Goal: Check status: Check status

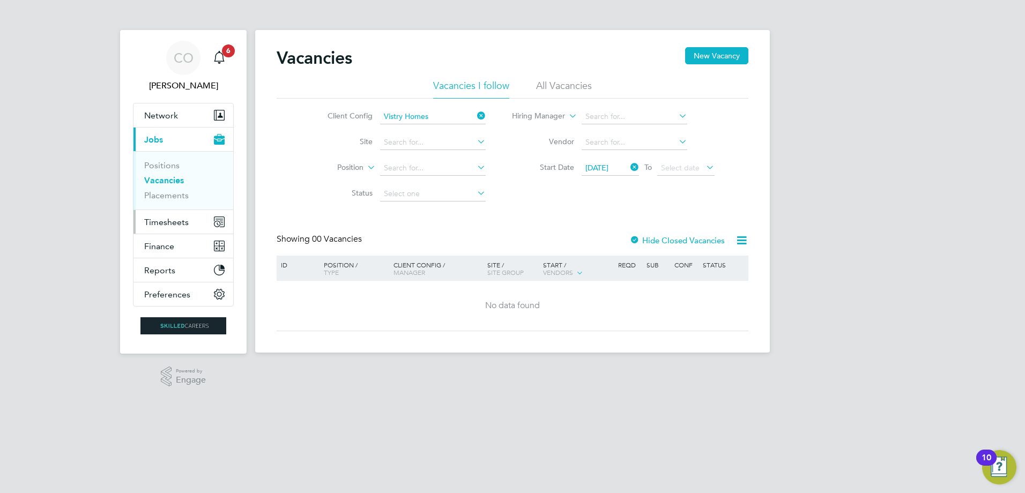
click at [168, 218] on span "Timesheets" at bounding box center [166, 222] width 45 height 10
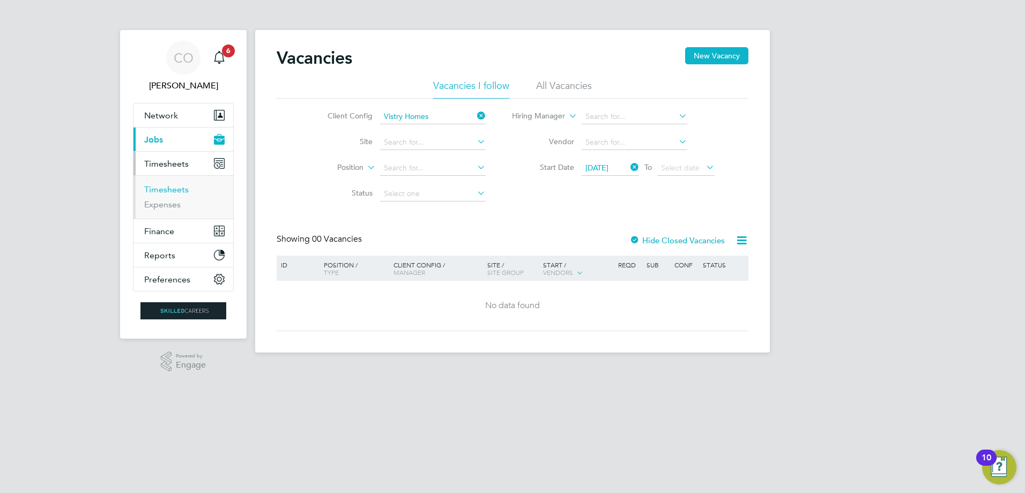
click at [165, 191] on link "Timesheets" at bounding box center [166, 189] width 45 height 10
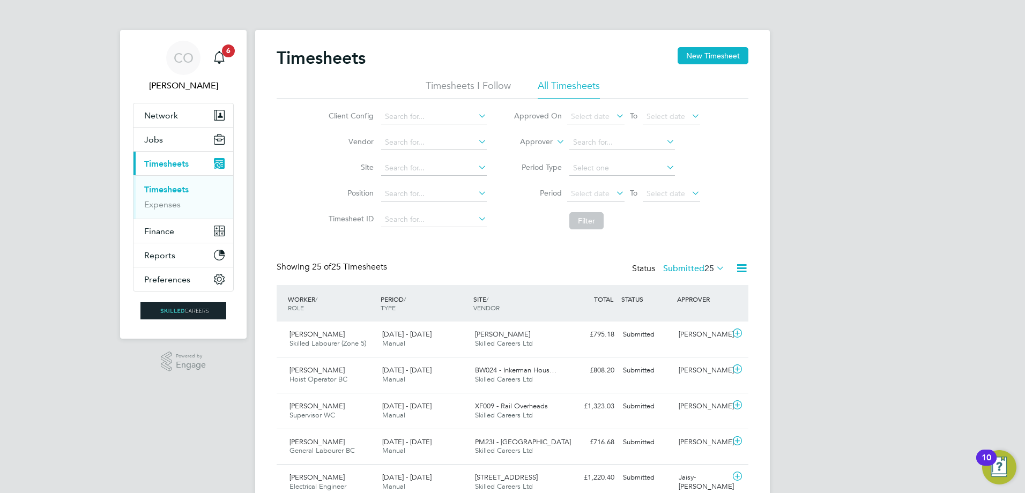
click at [554, 143] on icon at bounding box center [554, 139] width 0 height 10
click at [530, 153] on li "Worker" at bounding box center [526, 154] width 53 height 14
click at [580, 143] on input at bounding box center [623, 142] width 106 height 15
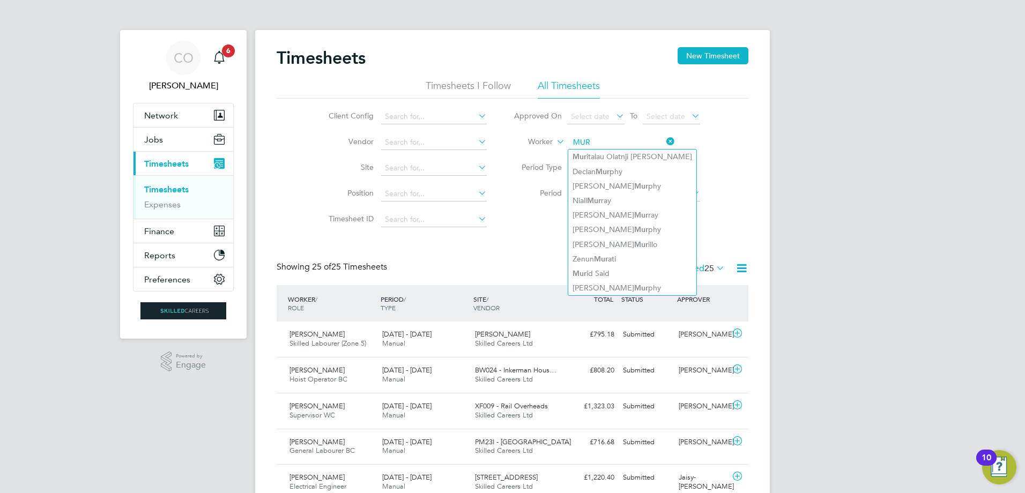
click at [597, 160] on li "Mur italau Olatnji [PERSON_NAME]" at bounding box center [632, 157] width 128 height 14
type input "Muritalau Olatnji [PERSON_NAME]"
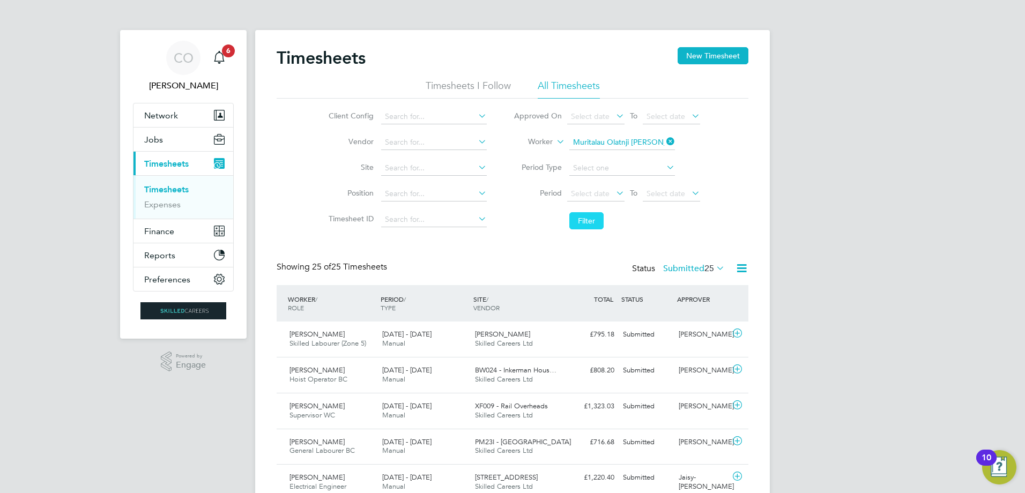
click at [596, 226] on button "Filter" at bounding box center [587, 220] width 34 height 17
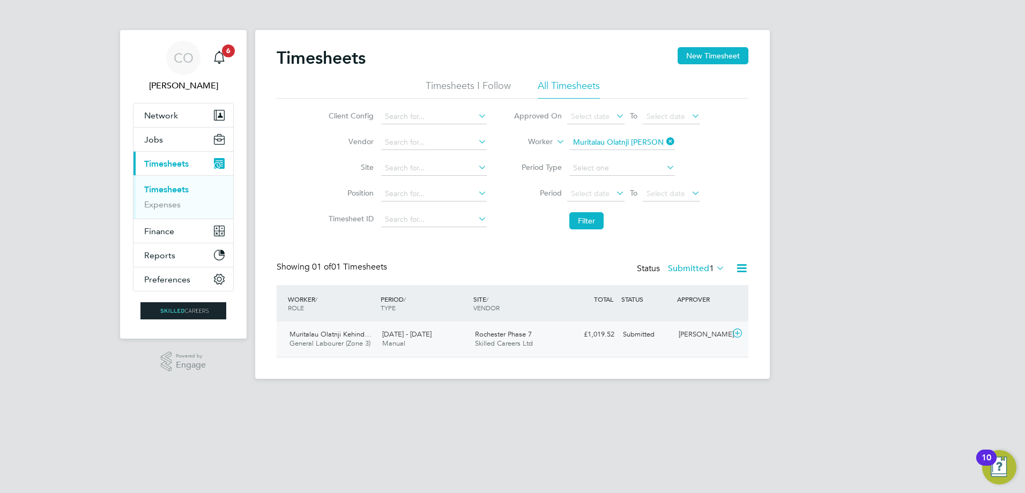
click at [535, 343] on div "Rochester Phase 7 Skilled Careers Ltd" at bounding box center [517, 339] width 93 height 27
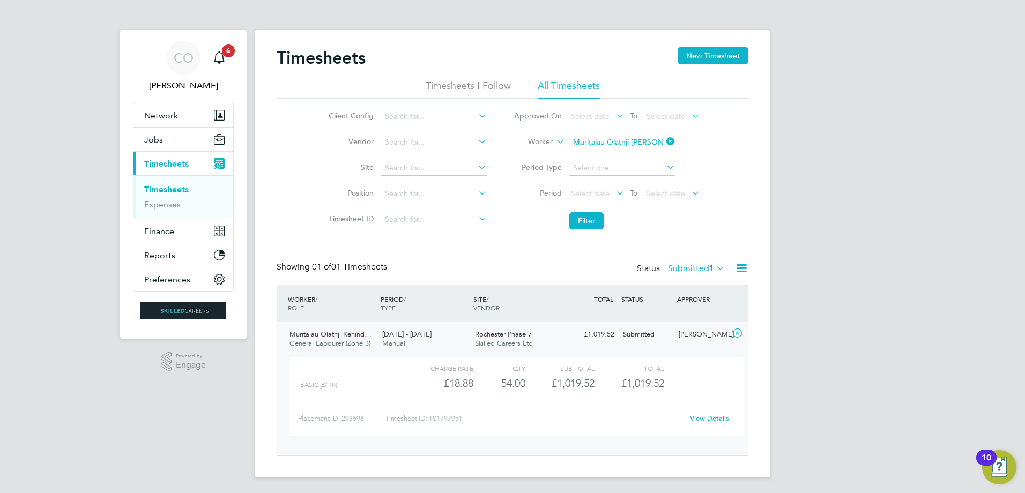
click at [707, 418] on link "View Details" at bounding box center [709, 418] width 39 height 9
